Goal: Communication & Community: Answer question/provide support

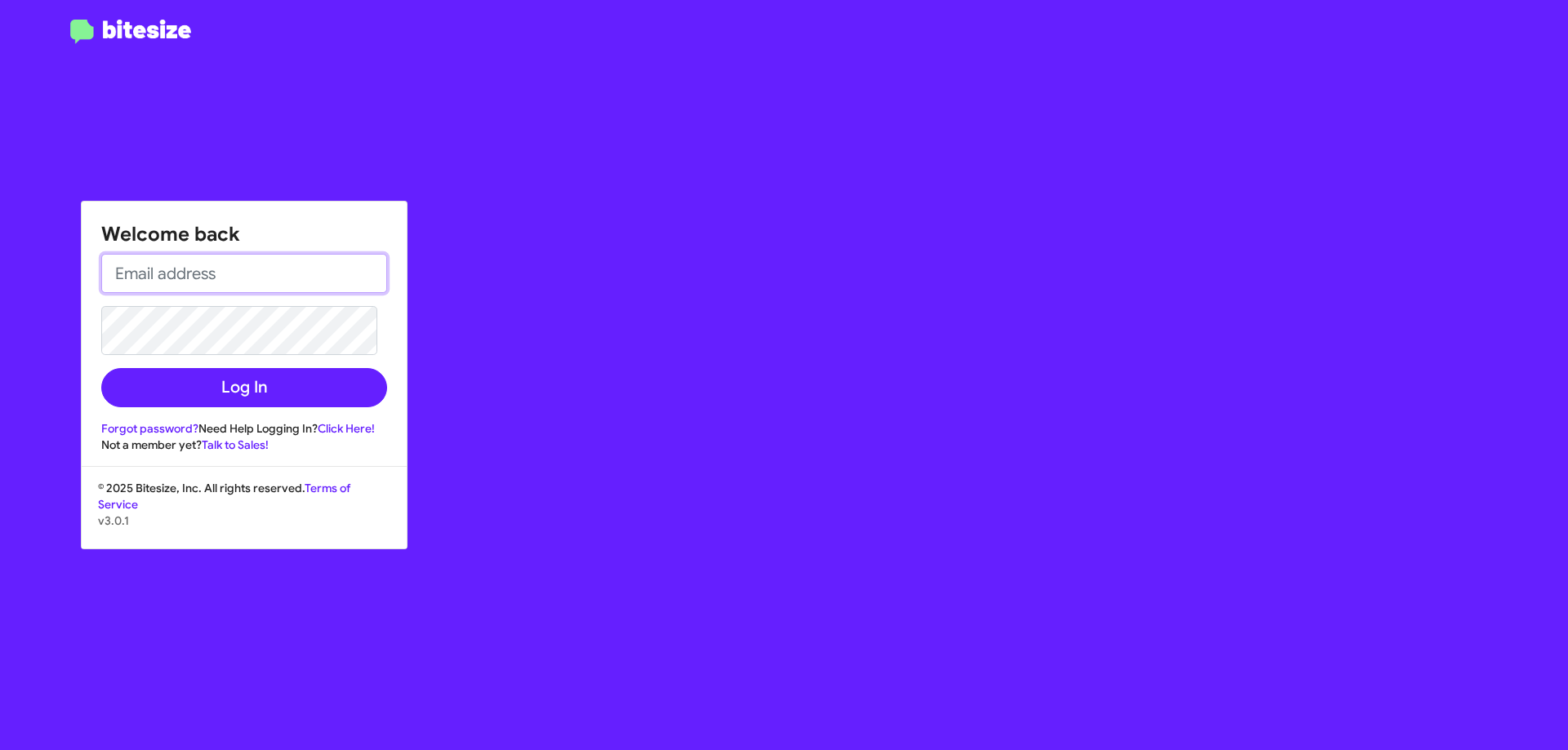
type input "[EMAIL_ADDRESS][DOMAIN_NAME]"
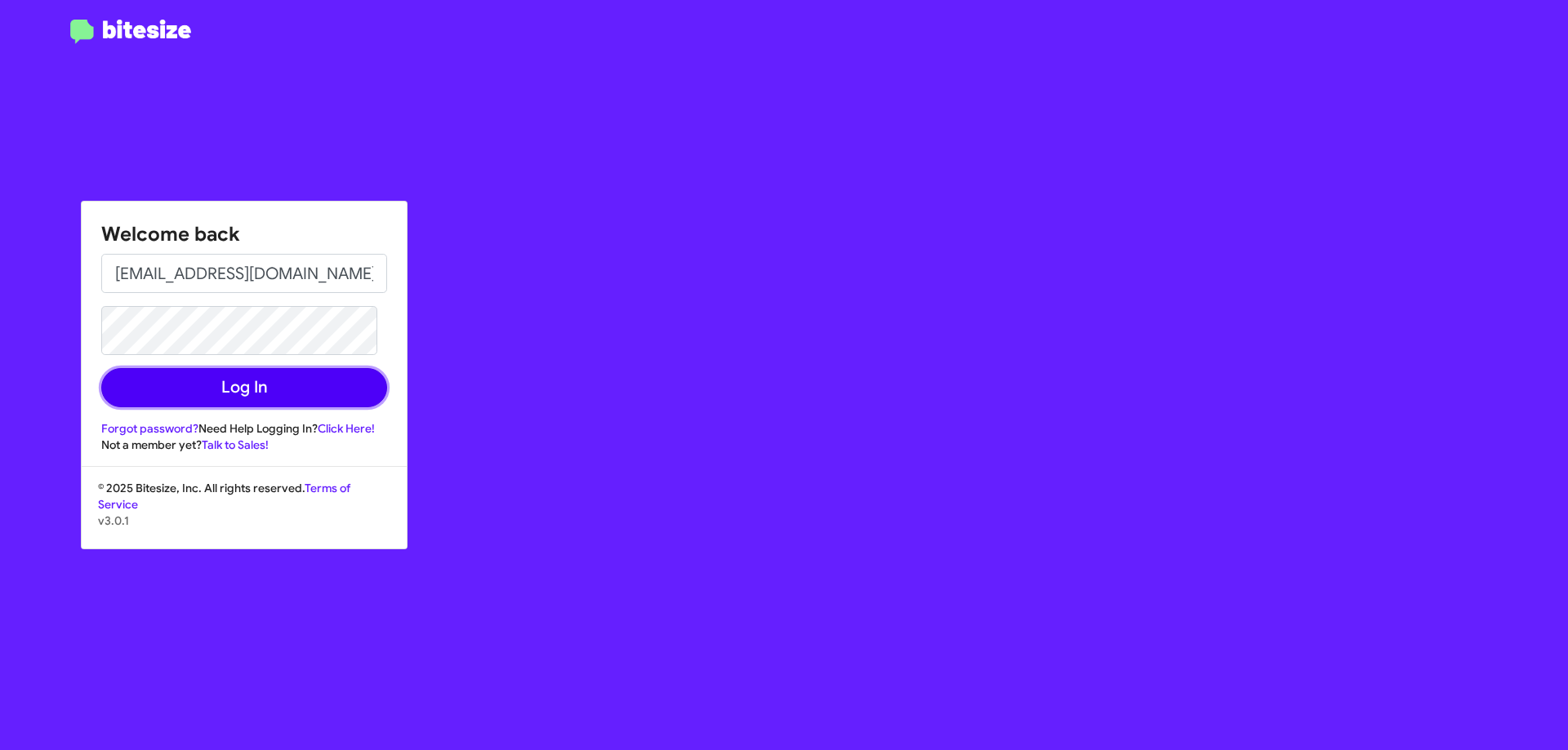
click at [242, 380] on button "Log In" at bounding box center [244, 388] width 286 height 39
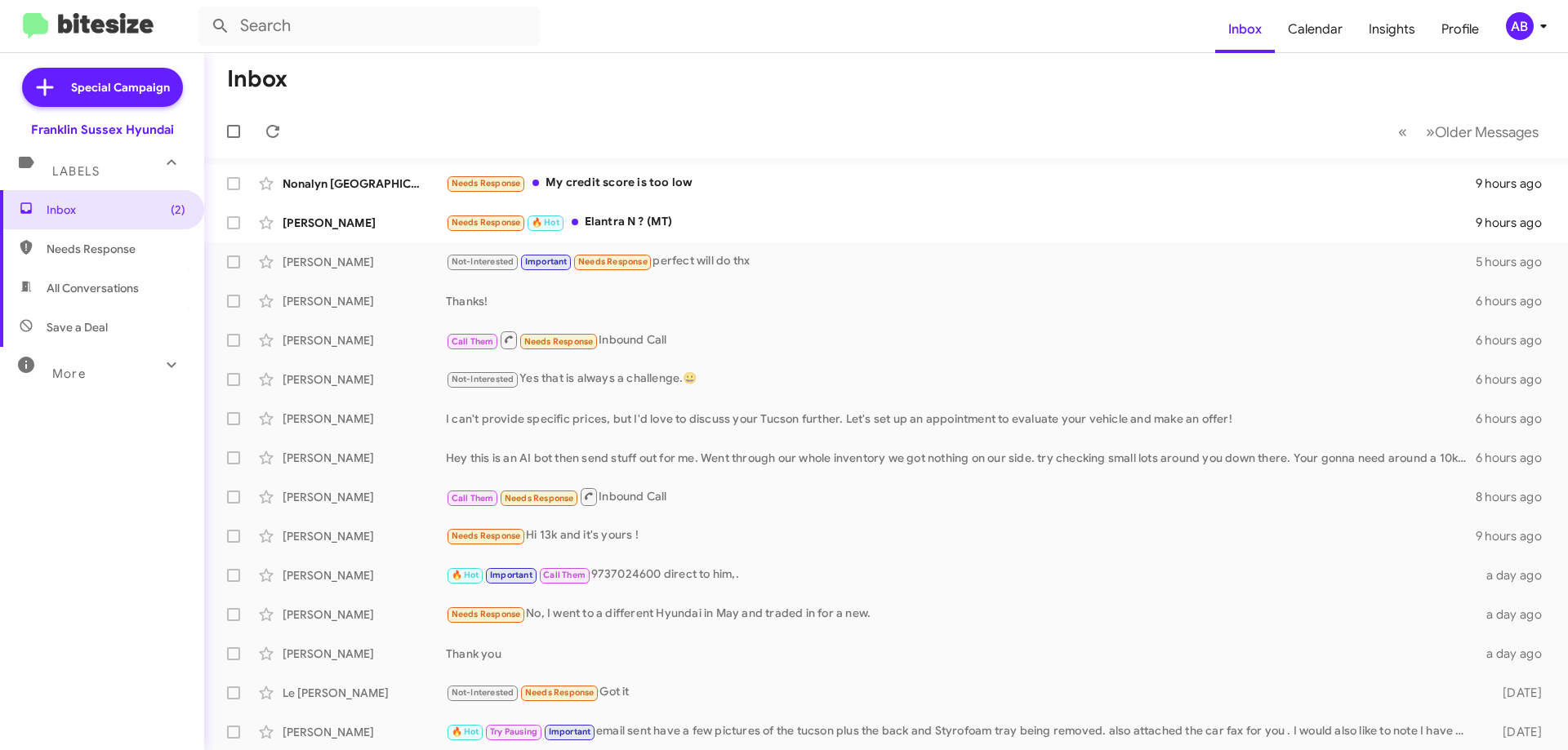
click at [364, 169] on div "Nonalyn Monaco Needs Response My credit score is too low 9 hours ago" at bounding box center [886, 183] width 1338 height 32
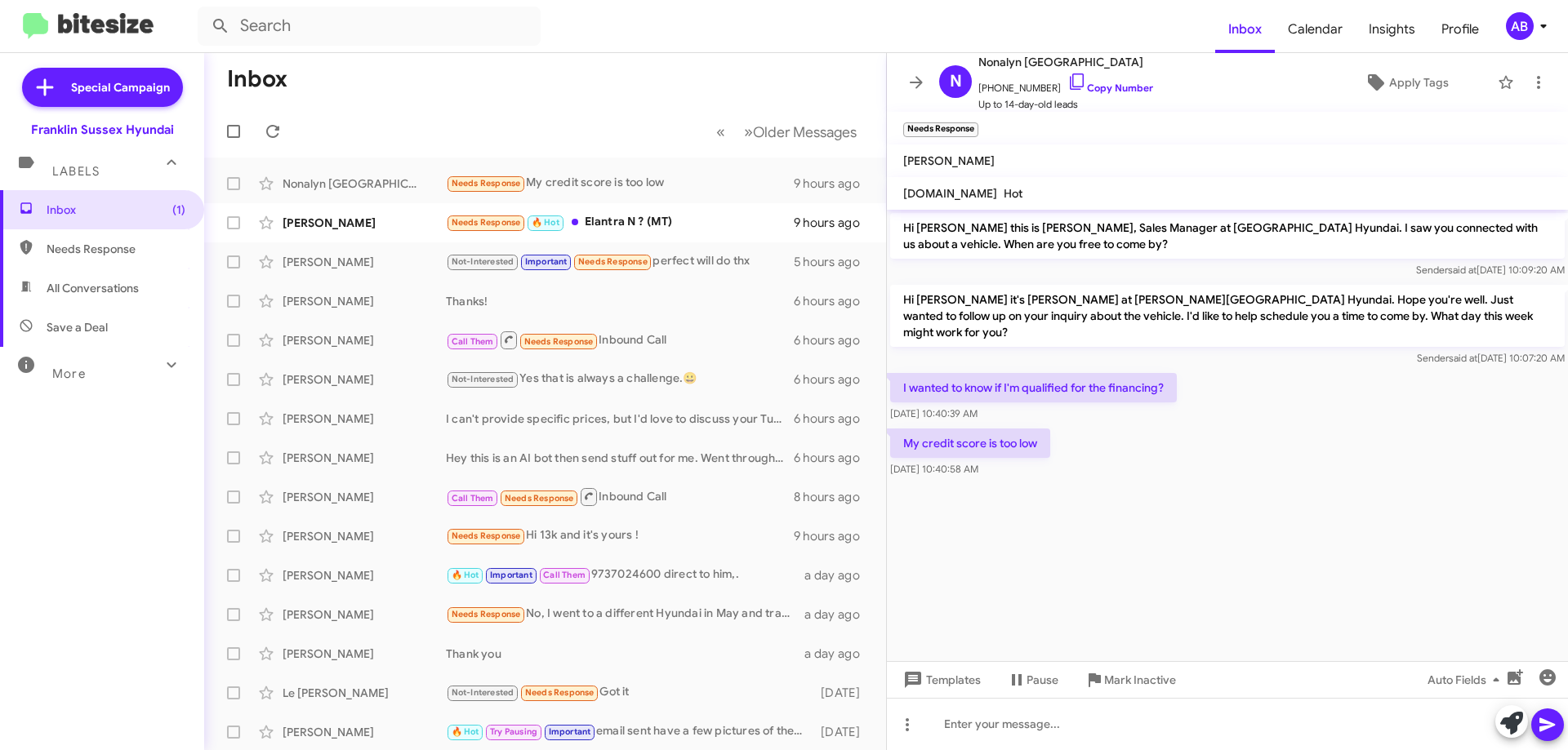
click at [1070, 82] on icon at bounding box center [1076, 82] width 14 height 17
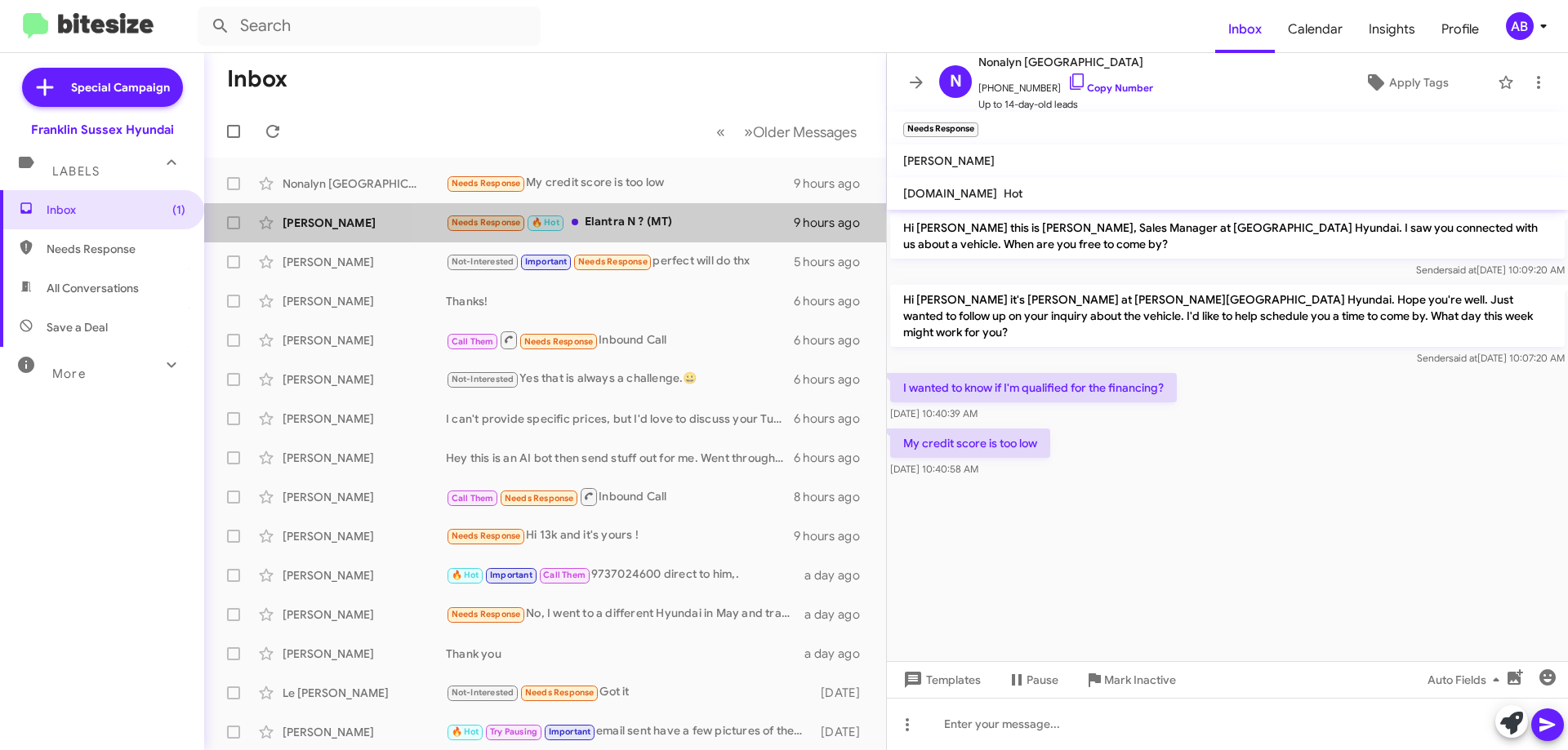
click at [672, 225] on div "Needs Response 🔥 Hot Elantra N ? (MT)" at bounding box center [620, 223] width 347 height 18
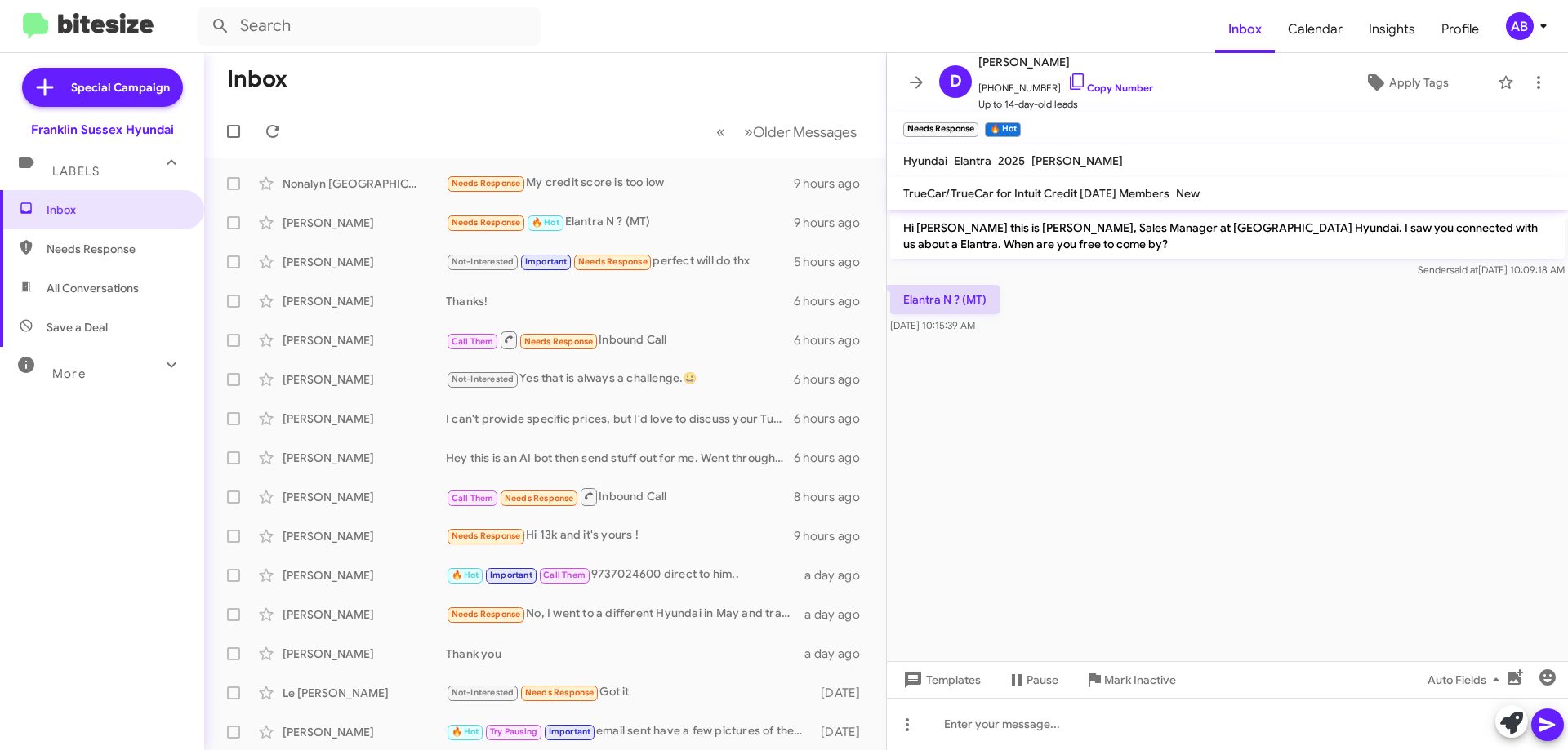
click at [917, 89] on icon at bounding box center [916, 82] width 19 height 19
